Goal: Transaction & Acquisition: Purchase product/service

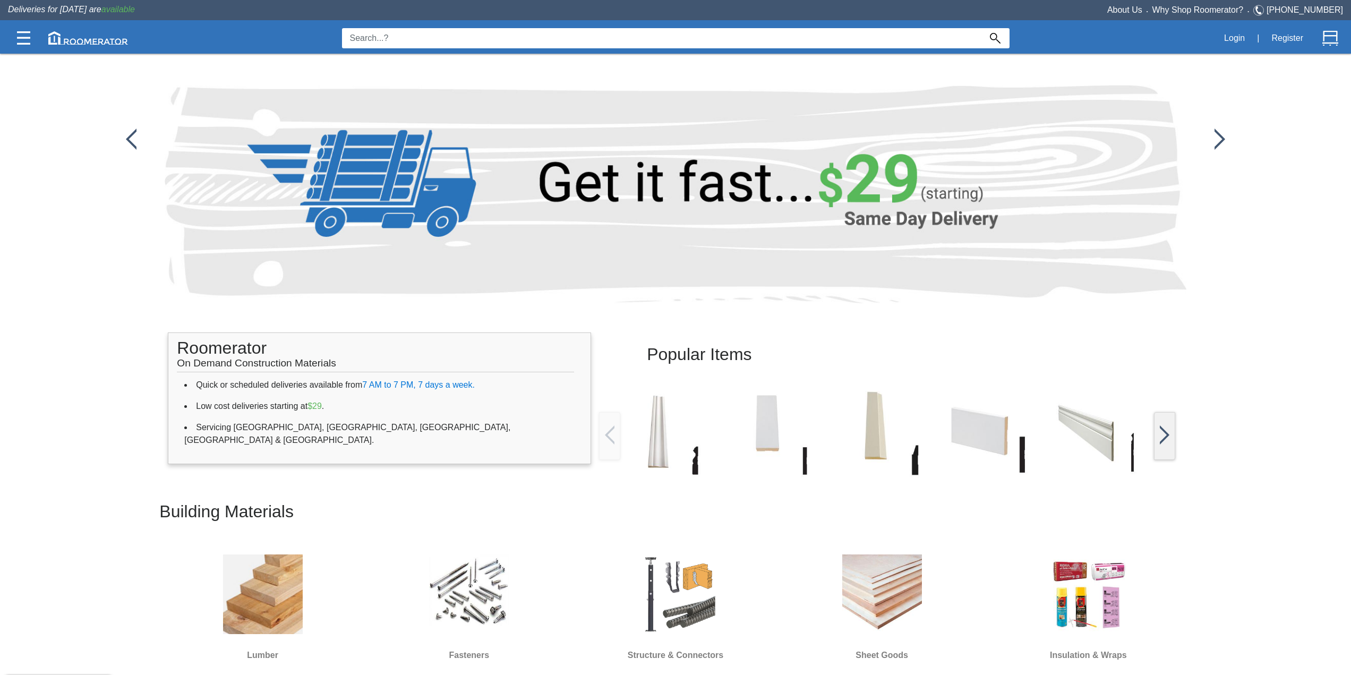
click at [554, 55] on div "Popular Items Roomerator On Demand Construction Materials Quick or scheduled de…" at bounding box center [676, 579] width 1126 height 1158
click at [565, 45] on input at bounding box center [661, 38] width 639 height 20
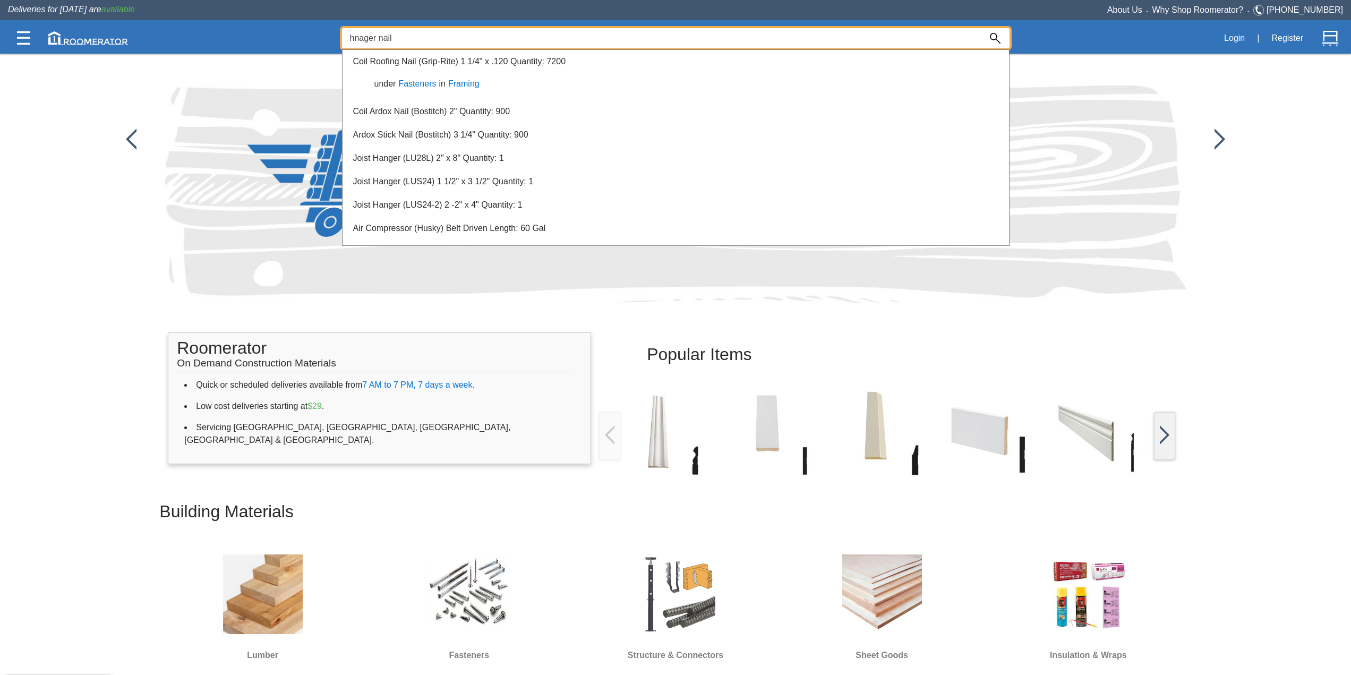
click at [519, 460] on div at bounding box center [675, 364] width 1351 height 622
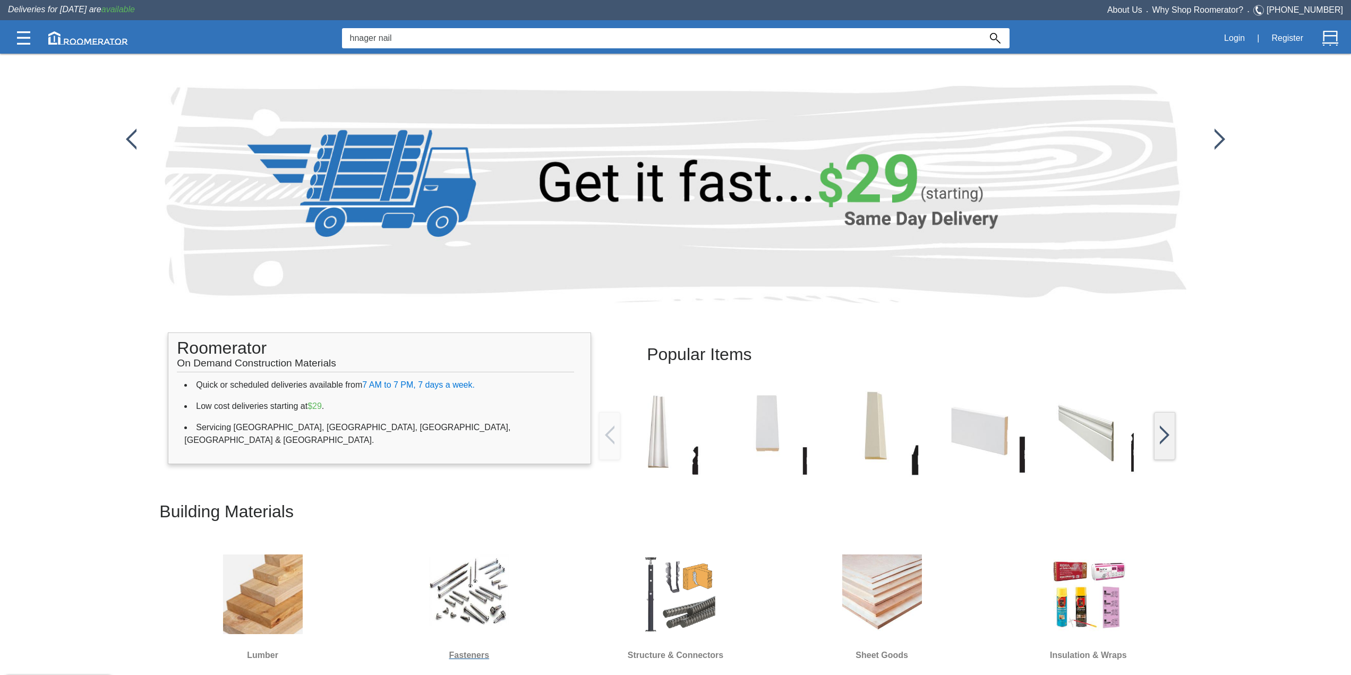
click at [489, 585] on img at bounding box center [469, 594] width 80 height 80
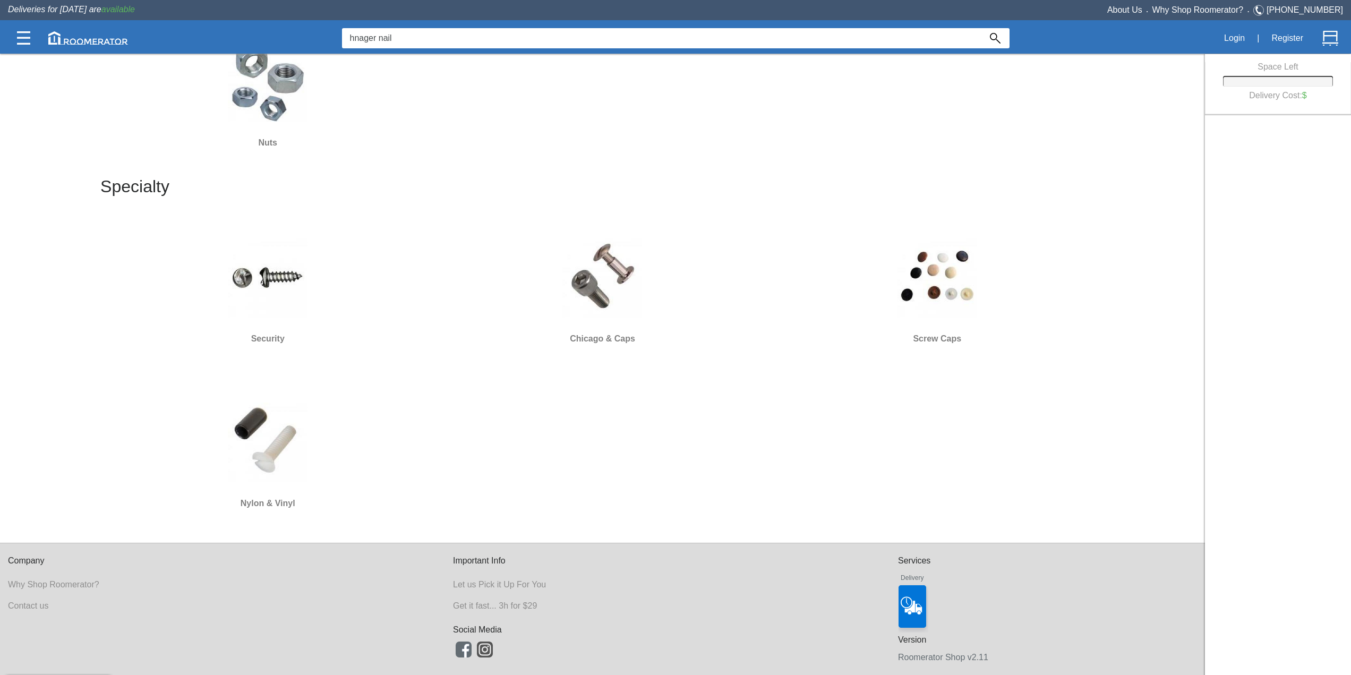
scroll to position [2315, 0]
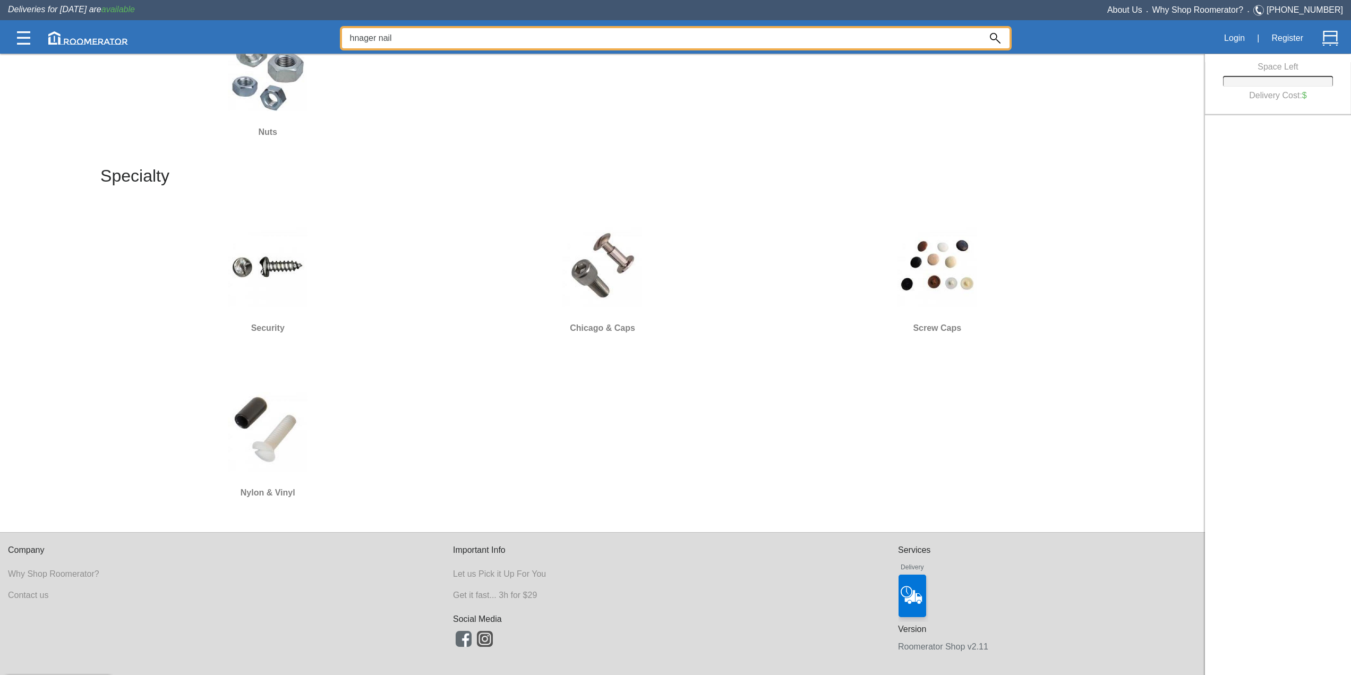
click at [418, 47] on input "hnager nail" at bounding box center [661, 38] width 639 height 20
click at [415, 47] on input "hnager nail" at bounding box center [661, 38] width 639 height 20
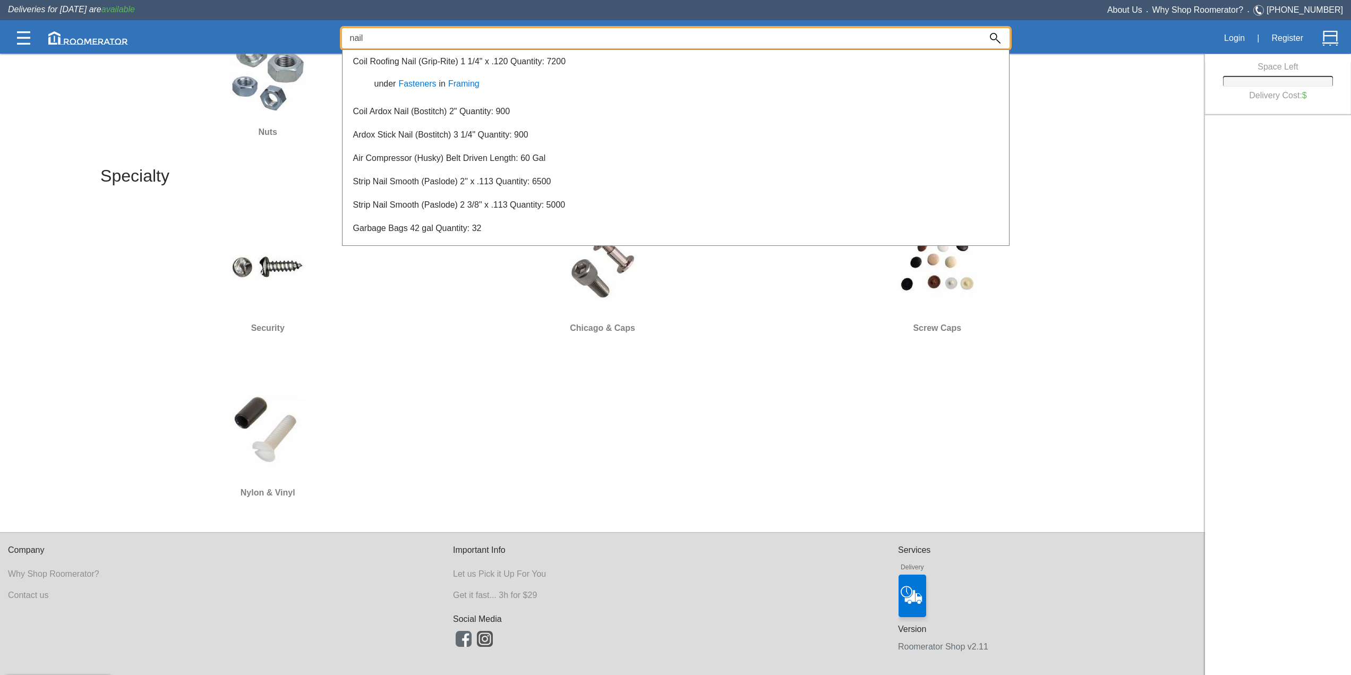
click at [394, 41] on input "nail" at bounding box center [661, 38] width 639 height 20
type input "hanger nai"
click at [465, 423] on div at bounding box center [675, 364] width 1351 height 622
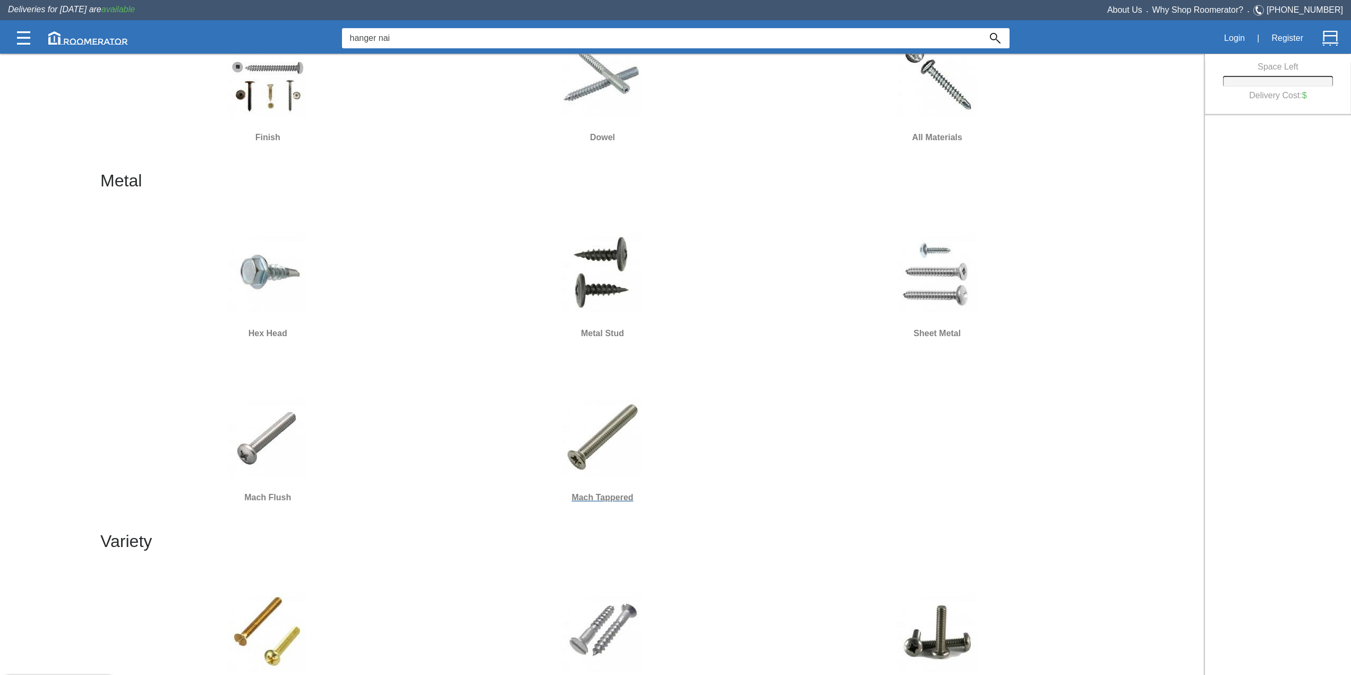
scroll to position [1752, 0]
